Goal: Find specific page/section: Find specific page/section

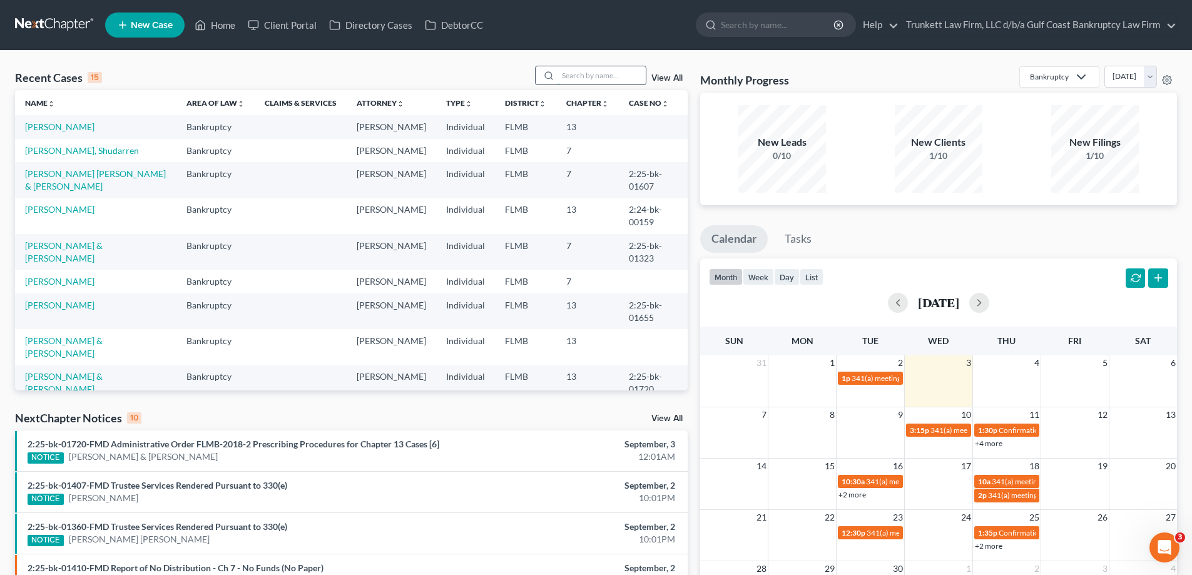
click at [600, 76] on input "search" at bounding box center [602, 75] width 88 height 18
type input "[PERSON_NAME]"
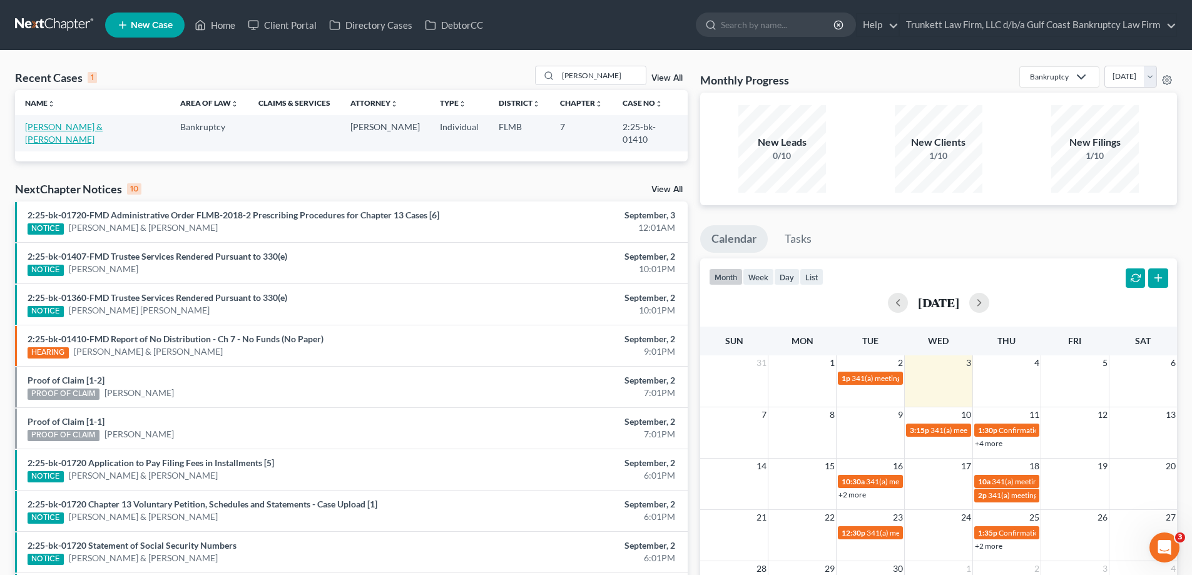
click at [72, 125] on link "[PERSON_NAME] & [PERSON_NAME]" at bounding box center [64, 132] width 78 height 23
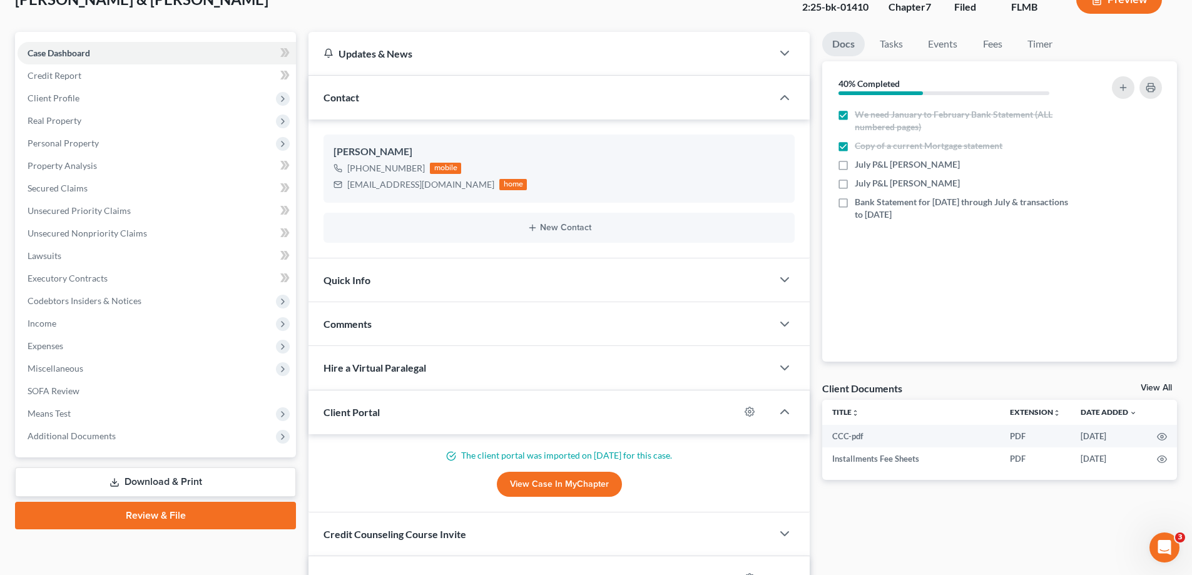
scroll to position [125, 0]
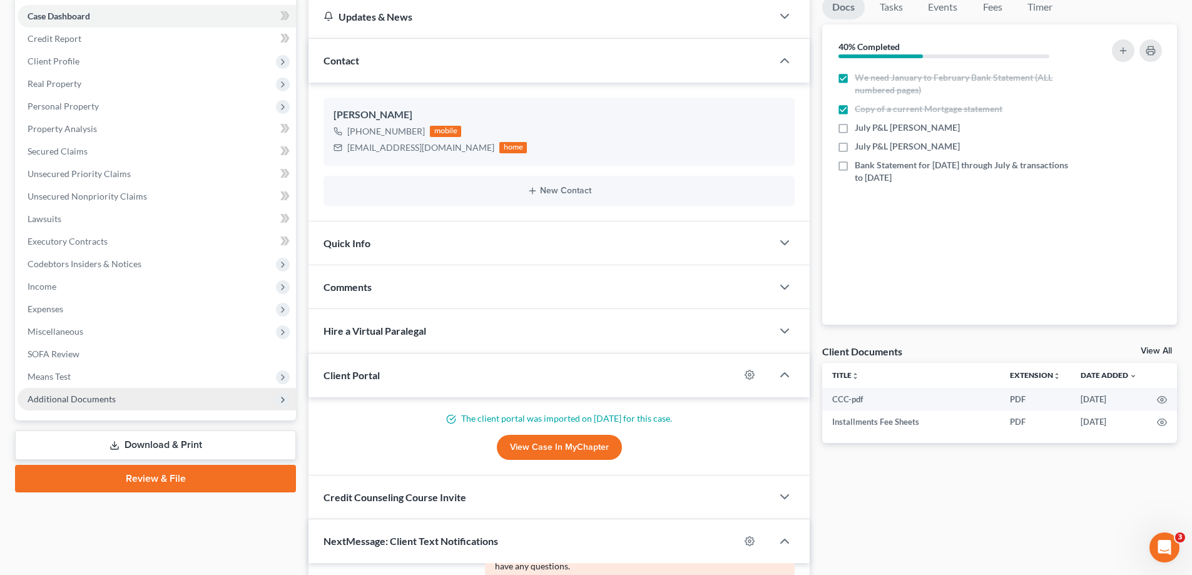
click at [106, 400] on span "Additional Documents" at bounding box center [72, 398] width 88 height 11
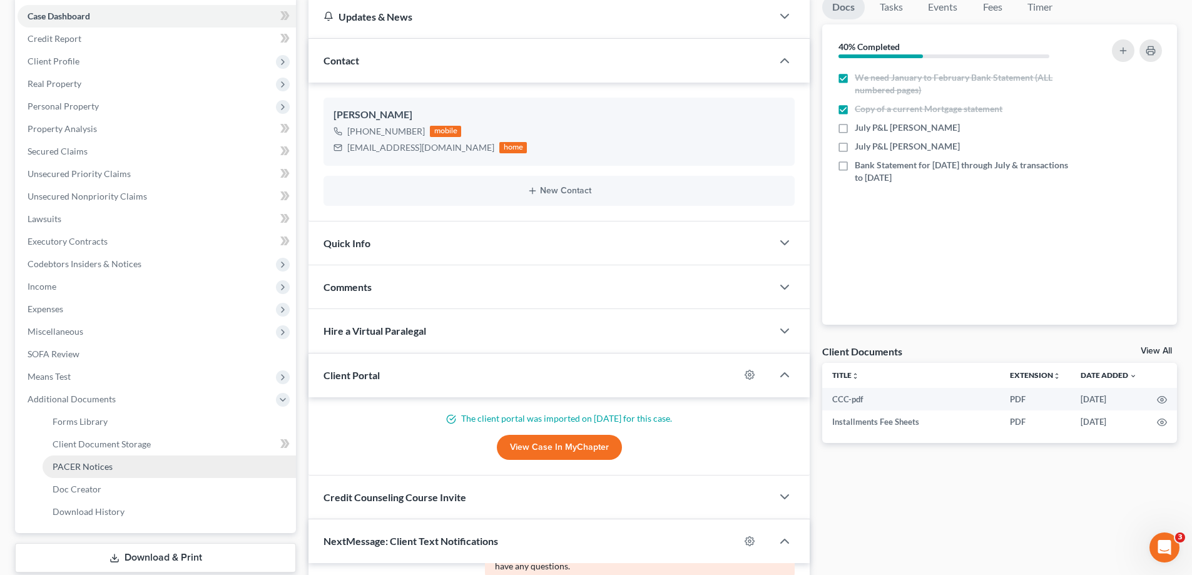
click at [101, 466] on span "PACER Notices" at bounding box center [83, 466] width 60 height 11
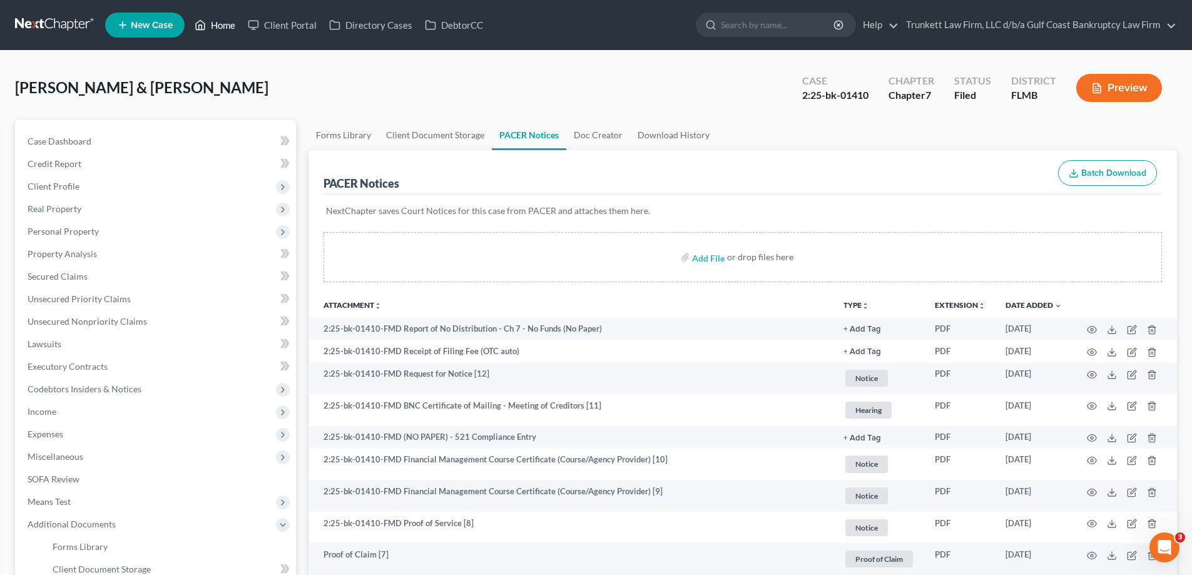
click at [229, 24] on link "Home" at bounding box center [214, 25] width 53 height 23
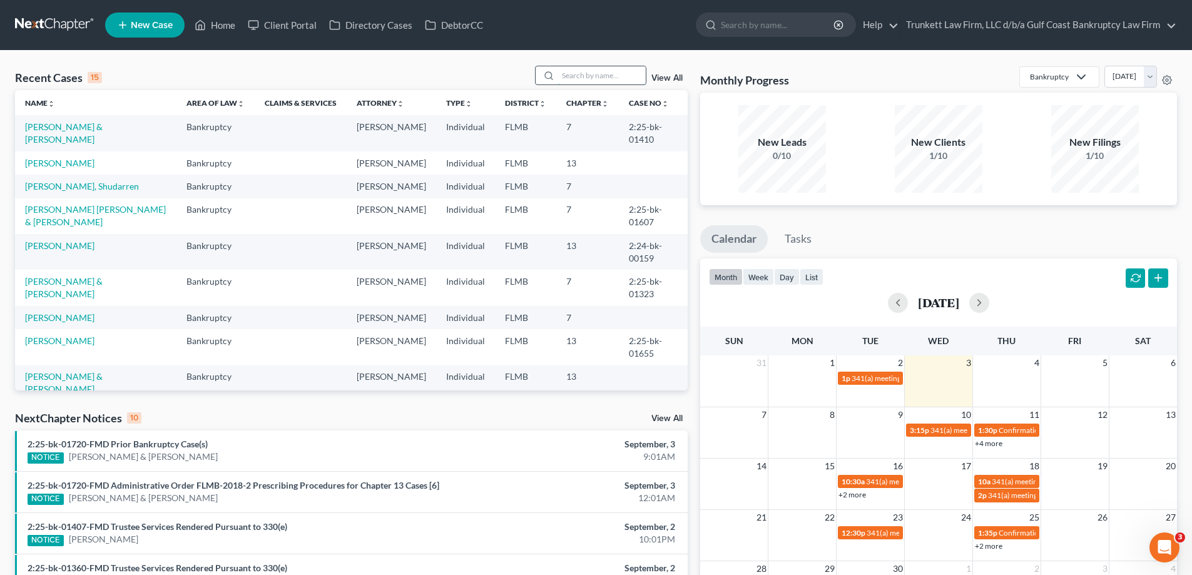
click at [574, 71] on input "search" at bounding box center [602, 75] width 88 height 18
type input "king"
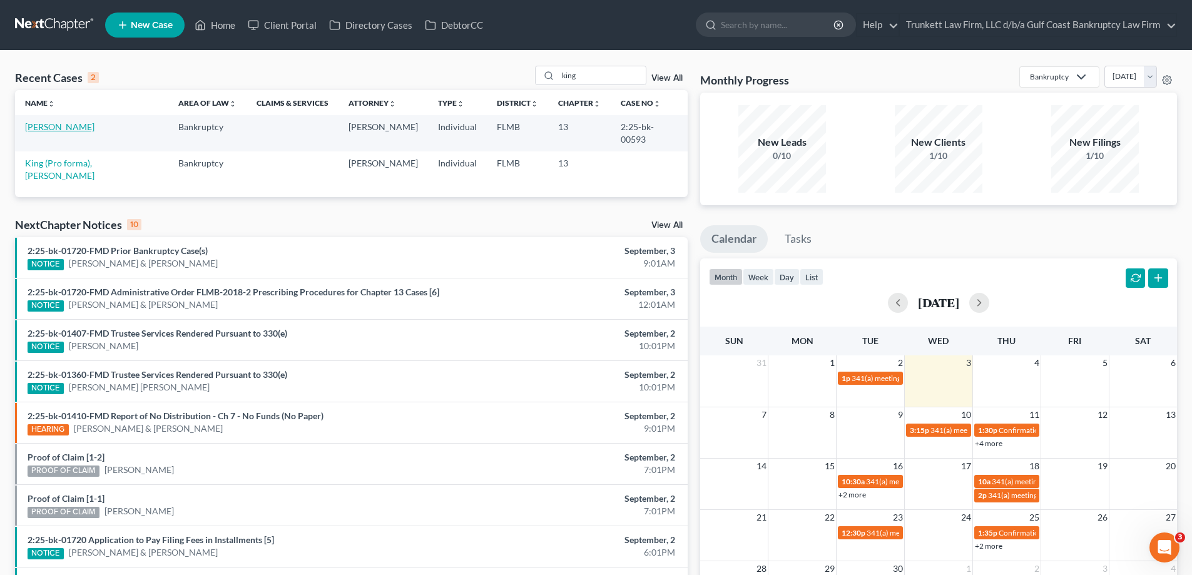
click at [51, 126] on link "[PERSON_NAME]" at bounding box center [59, 126] width 69 height 11
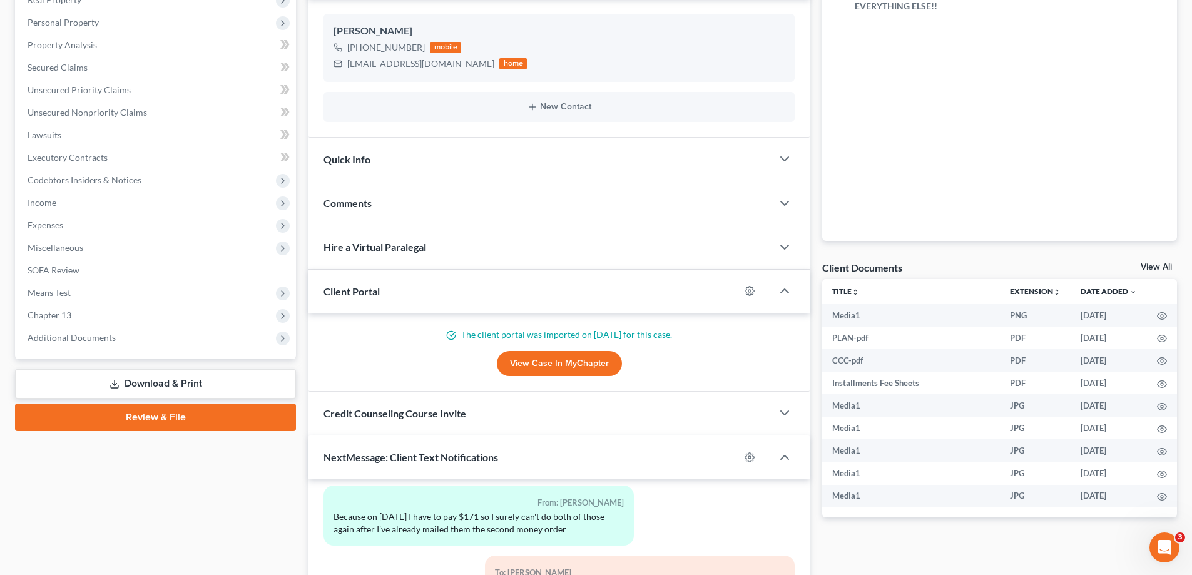
scroll to position [250, 0]
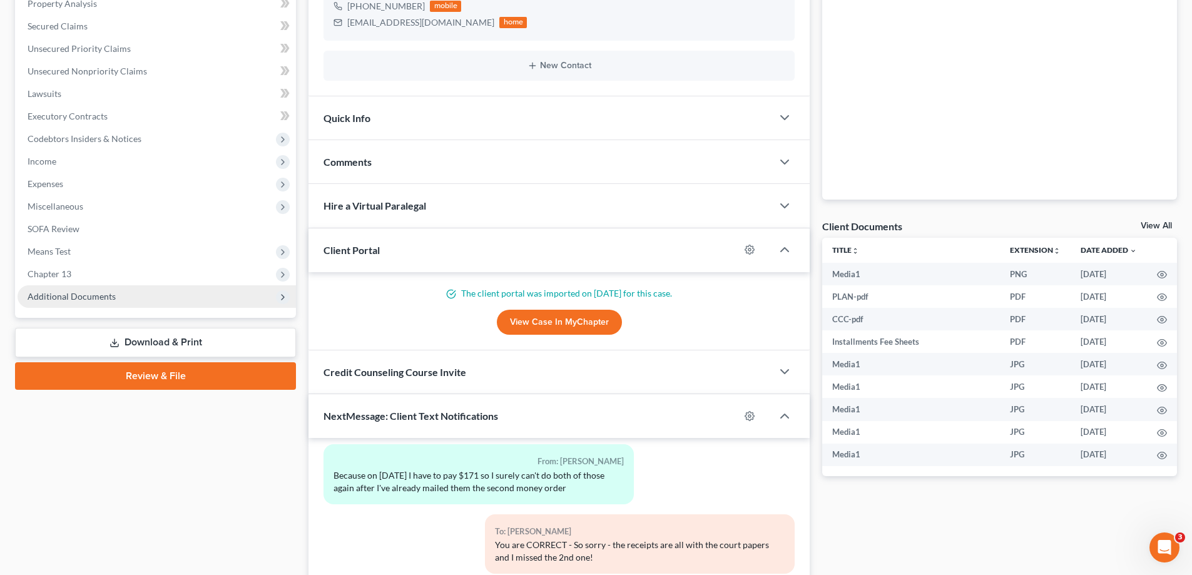
click at [90, 298] on span "Additional Documents" at bounding box center [72, 296] width 88 height 11
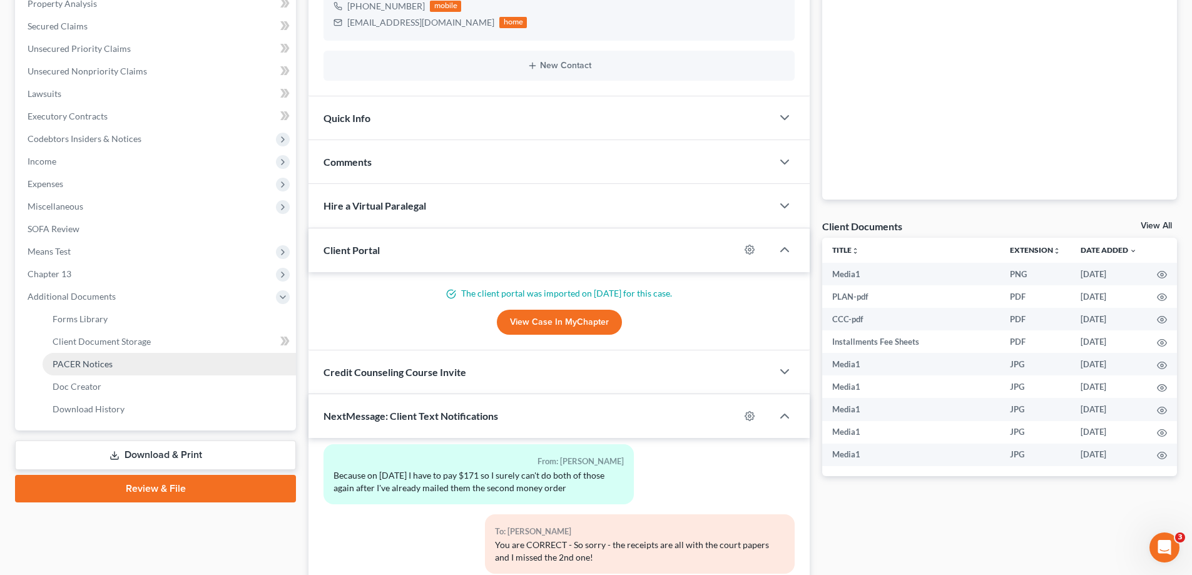
click at [89, 365] on span "PACER Notices" at bounding box center [83, 363] width 60 height 11
